Goal: Information Seeking & Learning: Learn about a topic

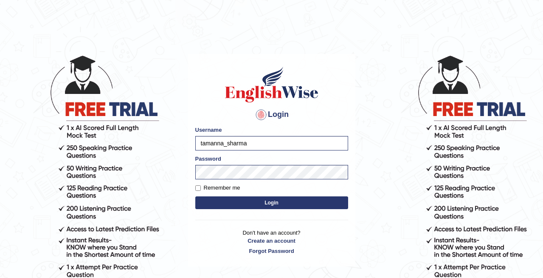
click at [240, 199] on button "Login" at bounding box center [271, 202] width 153 height 13
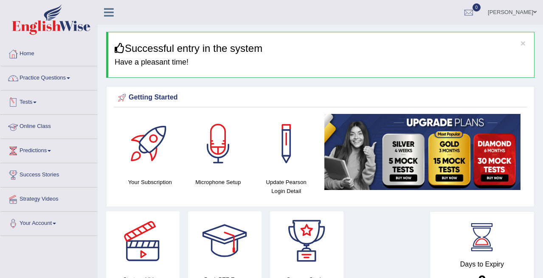
click at [54, 84] on link "Practice Questions" at bounding box center [48, 76] width 97 height 21
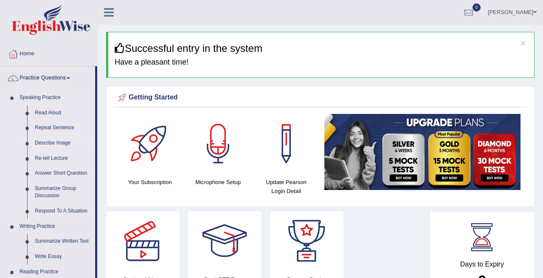
click at [53, 146] on link "Describe Image" at bounding box center [63, 142] width 64 height 15
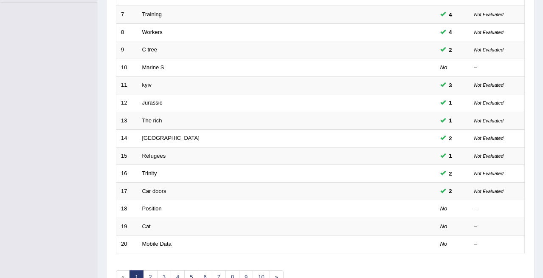
scroll to position [283, 0]
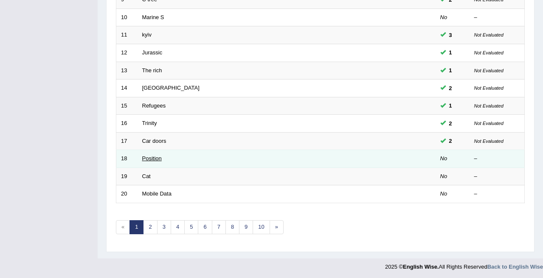
click at [160, 157] on link "Position" at bounding box center [152, 158] width 20 height 6
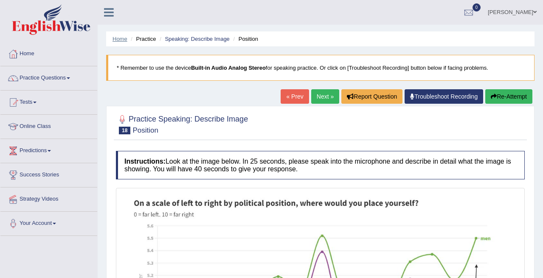
click at [118, 37] on link "Home" at bounding box center [119, 39] width 15 height 6
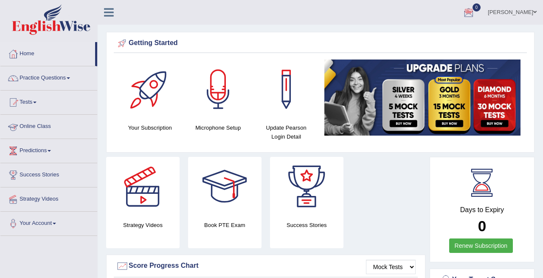
click at [49, 134] on link "Online Class" at bounding box center [48, 125] width 97 height 21
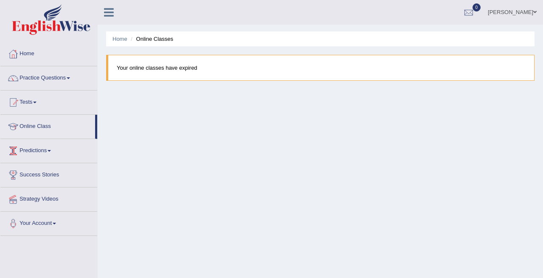
click at [33, 151] on link "Predictions" at bounding box center [48, 149] width 97 height 21
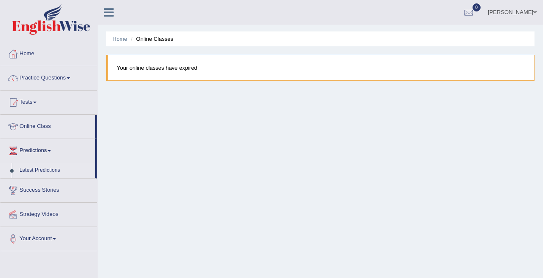
click at [38, 170] on link "Latest Predictions" at bounding box center [55, 170] width 79 height 15
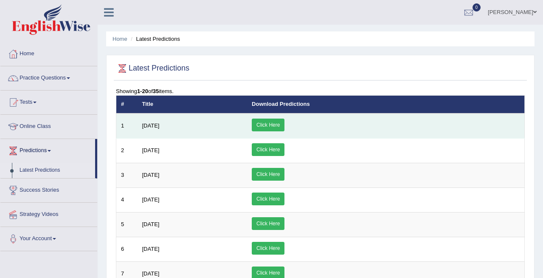
click at [284, 123] on link "Click Here" at bounding box center [268, 124] width 33 height 13
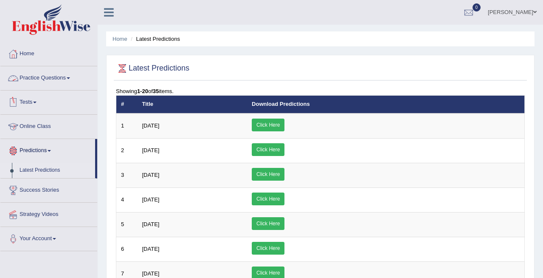
click at [34, 102] on link "Tests" at bounding box center [48, 100] width 97 height 21
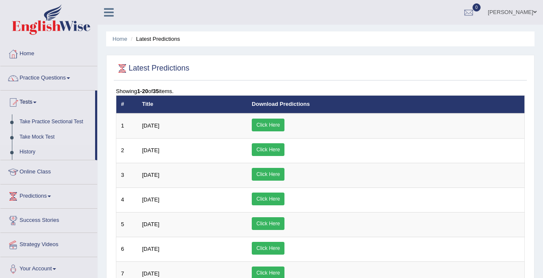
click at [30, 133] on link "Take Mock Test" at bounding box center [55, 136] width 79 height 15
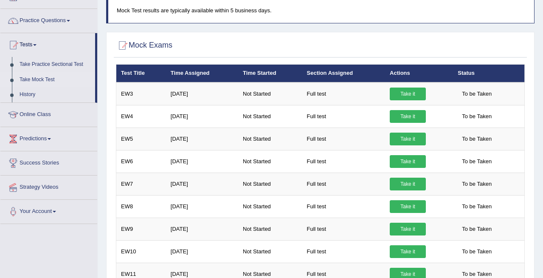
scroll to position [54, 0]
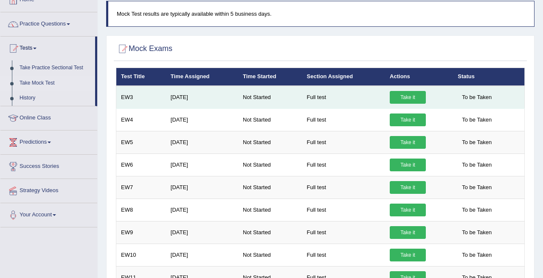
click at [398, 93] on link "Take it" at bounding box center [408, 97] width 36 height 13
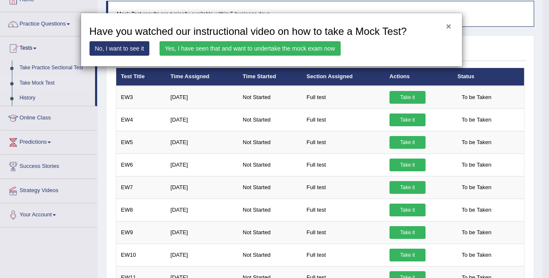
click at [448, 25] on button "×" at bounding box center [448, 26] width 5 height 9
